Goal: Information Seeking & Learning: Check status

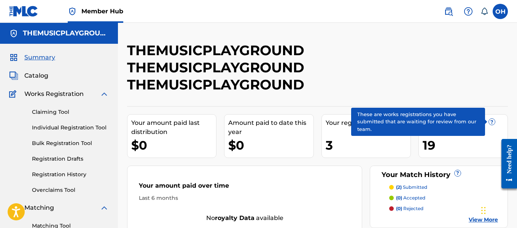
click at [492, 122] on span "?" at bounding box center [492, 122] width 6 height 6
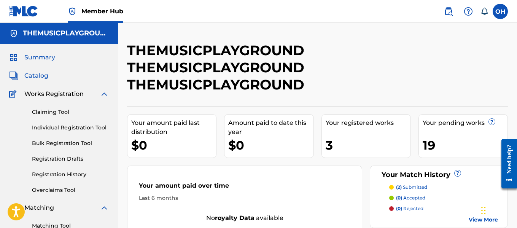
click at [45, 74] on span "Catalog" at bounding box center [36, 75] width 24 height 9
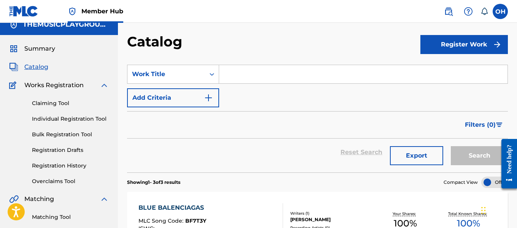
scroll to position [8, 0]
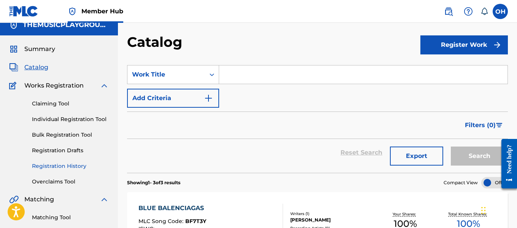
click at [70, 166] on link "Registration History" at bounding box center [70, 166] width 77 height 8
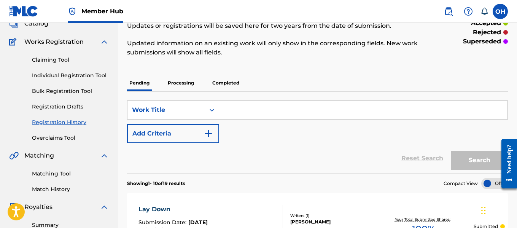
scroll to position [52, 0]
click at [179, 79] on p "Processing" at bounding box center [180, 83] width 31 height 16
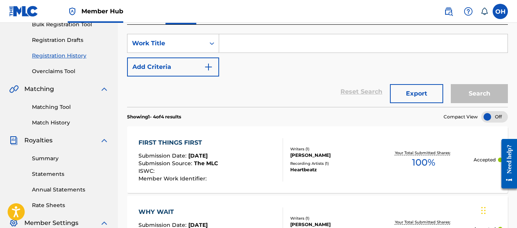
scroll to position [65, 0]
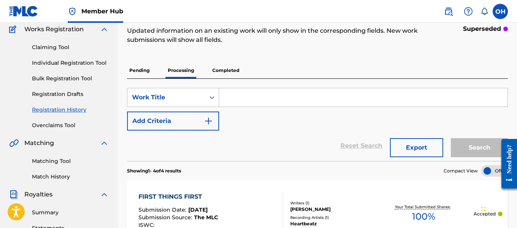
click at [233, 64] on p "Completed" at bounding box center [226, 70] width 32 height 16
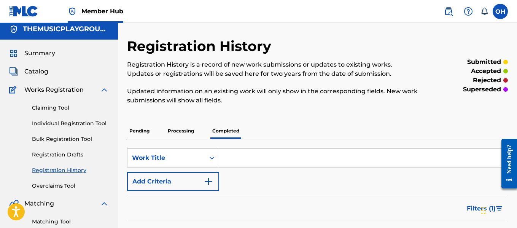
scroll to position [3, 0]
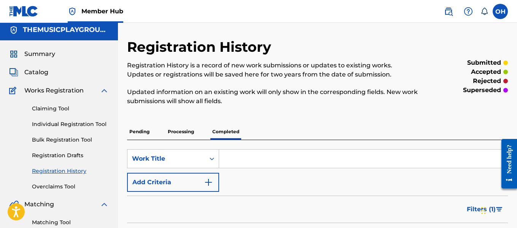
click at [150, 129] on p "Pending" at bounding box center [139, 132] width 25 height 16
